Goal: Navigation & Orientation: Find specific page/section

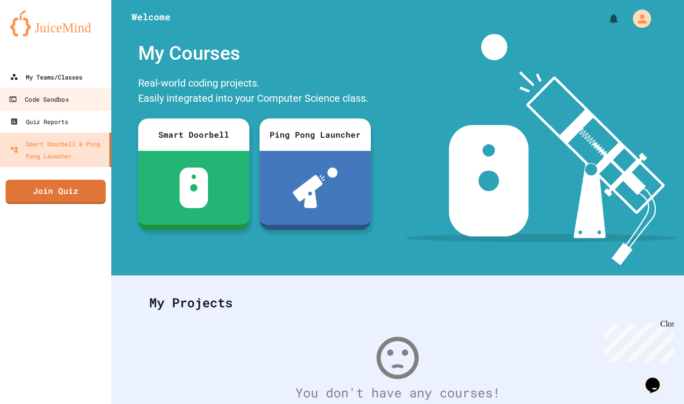
click at [56, 85] on link "My Teams/Classes" at bounding box center [55, 77] width 111 height 22
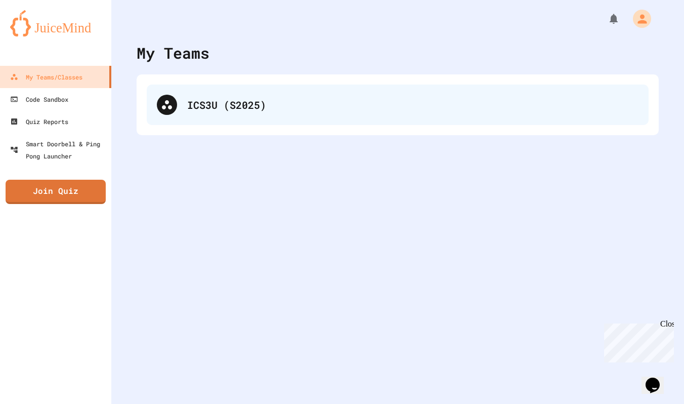
click at [186, 105] on div "ICS3U (S2025)" at bounding box center [398, 105] width 502 height 40
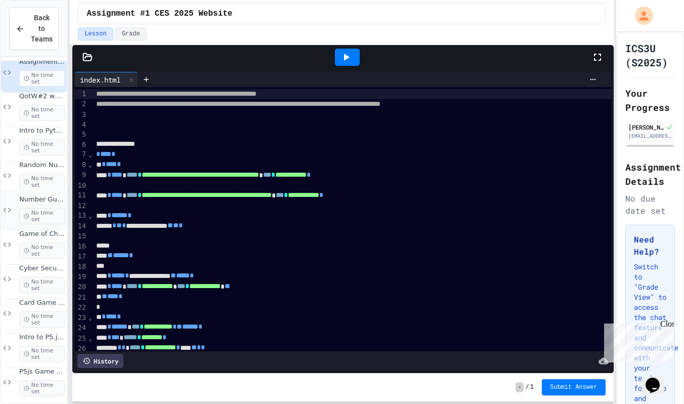
scroll to position [14, 0]
click at [10, 110] on icon at bounding box center [7, 107] width 12 height 9
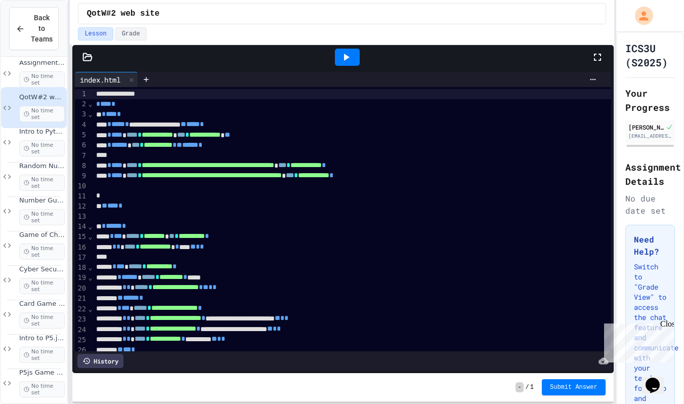
click at [344, 57] on icon at bounding box center [347, 57] width 6 height 7
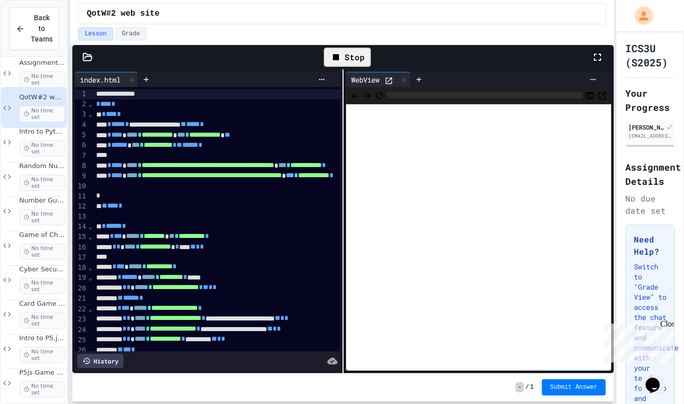
click at [385, 80] on div "WebView" at bounding box center [365, 79] width 38 height 11
click at [391, 79] on icon at bounding box center [389, 80] width 9 height 9
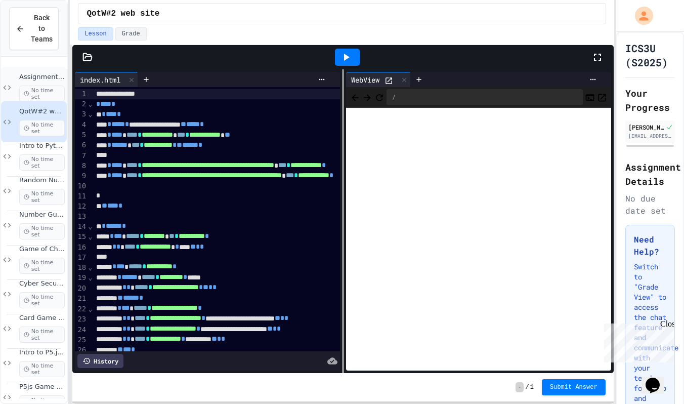
click at [8, 87] on icon at bounding box center [7, 87] width 12 height 9
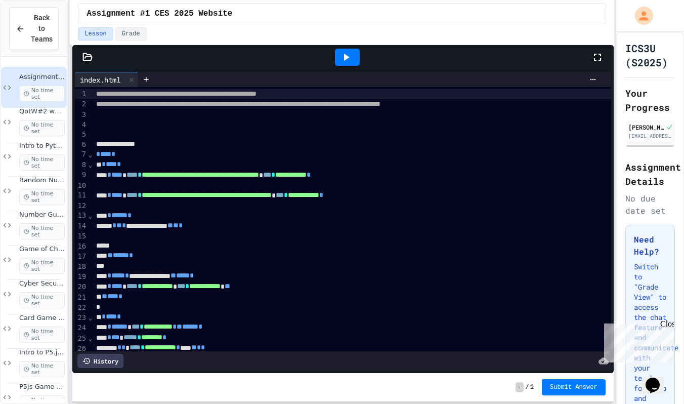
click at [337, 52] on div at bounding box center [347, 57] width 25 height 17
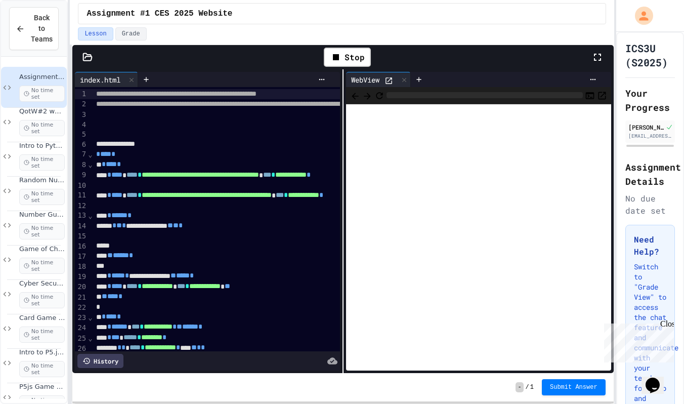
click at [387, 79] on icon at bounding box center [389, 80] width 9 height 9
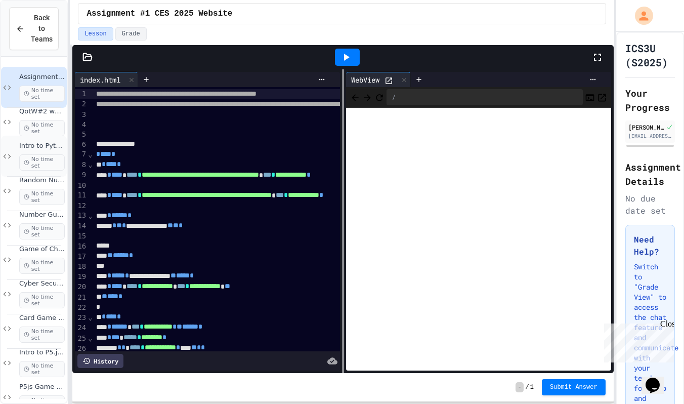
click at [12, 160] on icon at bounding box center [7, 156] width 12 height 9
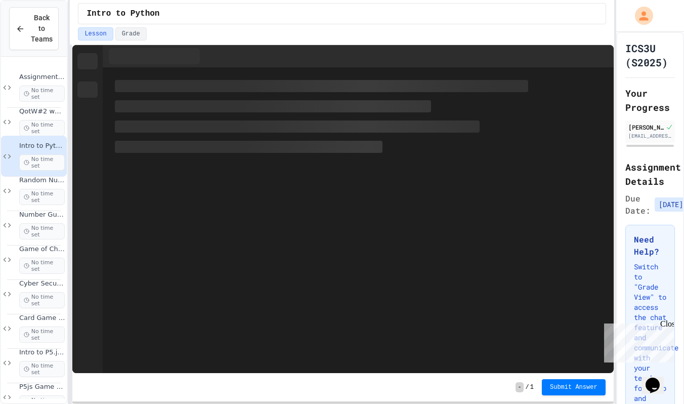
click at [12, 191] on icon at bounding box center [7, 190] width 12 height 9
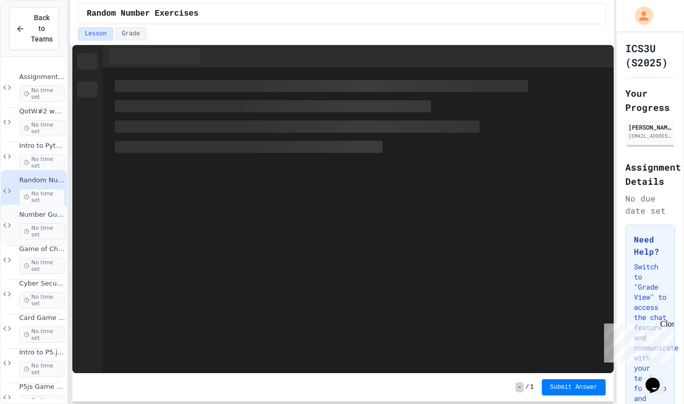
click at [13, 226] on div "Number Guessing Game No time set" at bounding box center [34, 224] width 66 height 41
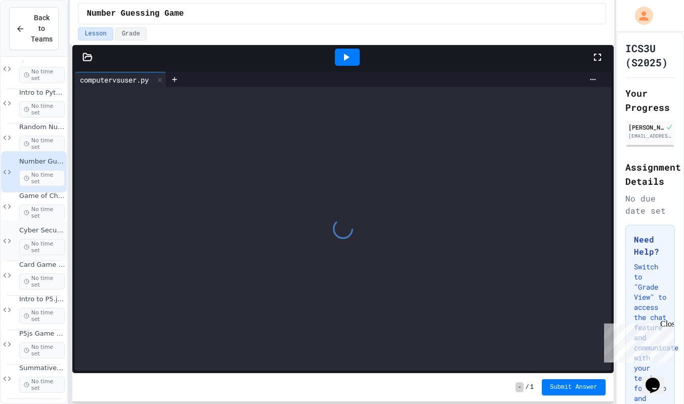
click at [10, 243] on icon at bounding box center [7, 240] width 12 height 9
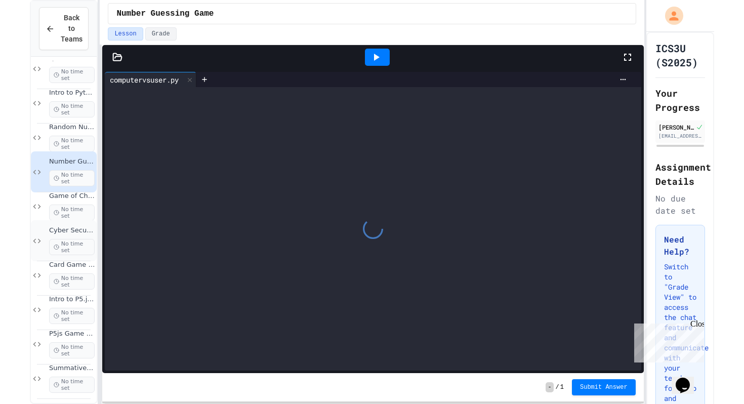
scroll to position [40, 0]
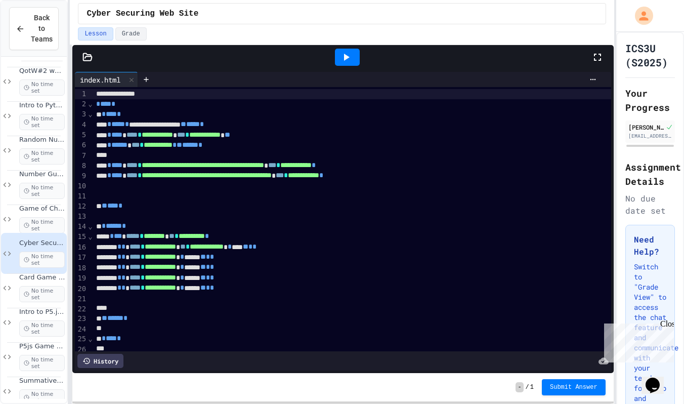
click at [342, 56] on icon at bounding box center [346, 57] width 12 height 12
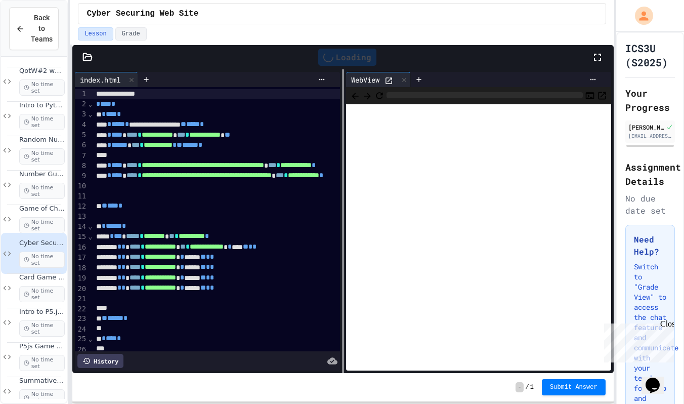
click at [389, 78] on icon at bounding box center [389, 80] width 9 height 9
